Goal: Entertainment & Leisure: Consume media (video, audio)

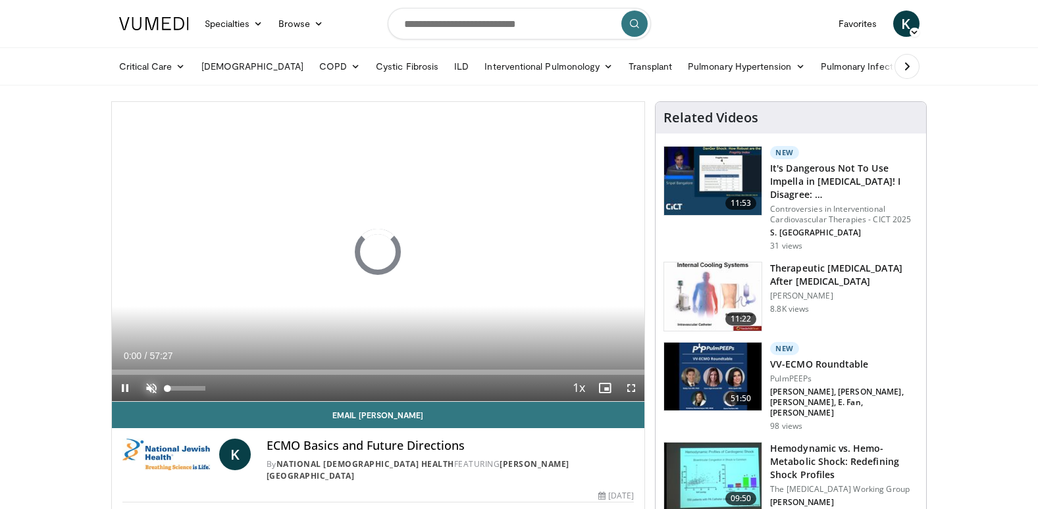
click at [149, 388] on span "Video Player" at bounding box center [151, 388] width 26 height 26
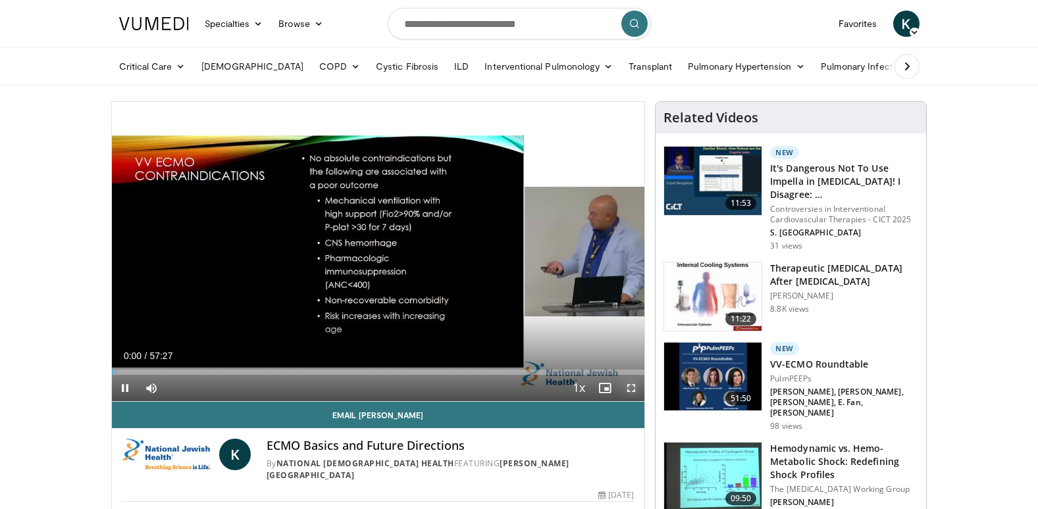
click at [627, 384] on span "Video Player" at bounding box center [631, 388] width 26 height 26
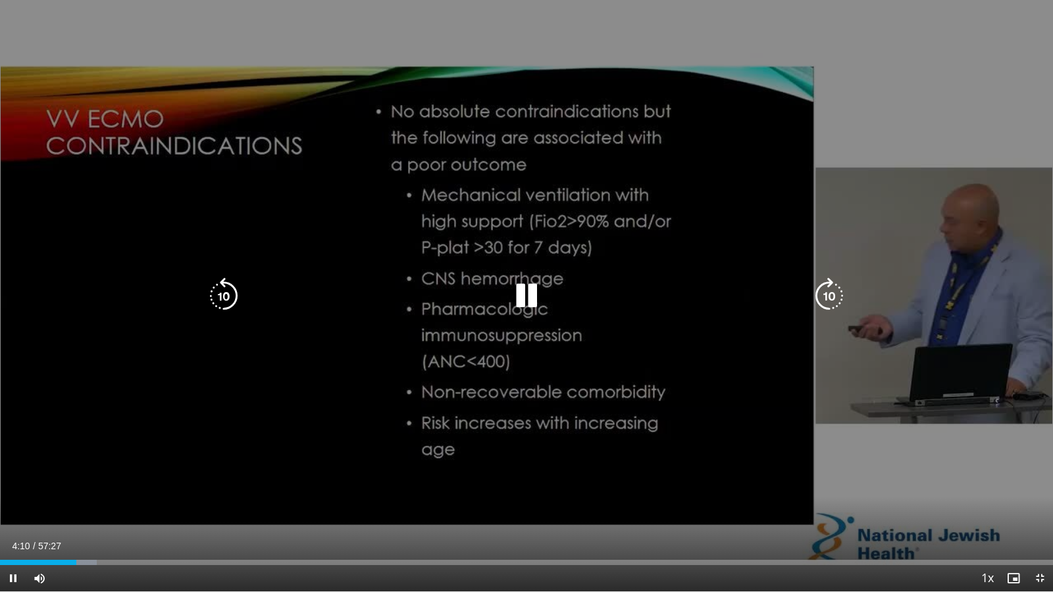
click at [522, 297] on icon "Video Player" at bounding box center [526, 296] width 37 height 37
click at [524, 298] on icon "Video Player" at bounding box center [526, 296] width 37 height 37
click at [524, 296] on icon "Video Player" at bounding box center [526, 296] width 37 height 37
click at [519, 298] on icon "Video Player" at bounding box center [526, 296] width 37 height 37
click at [526, 295] on icon "Video Player" at bounding box center [526, 296] width 37 height 37
